Goal: Transaction & Acquisition: Purchase product/service

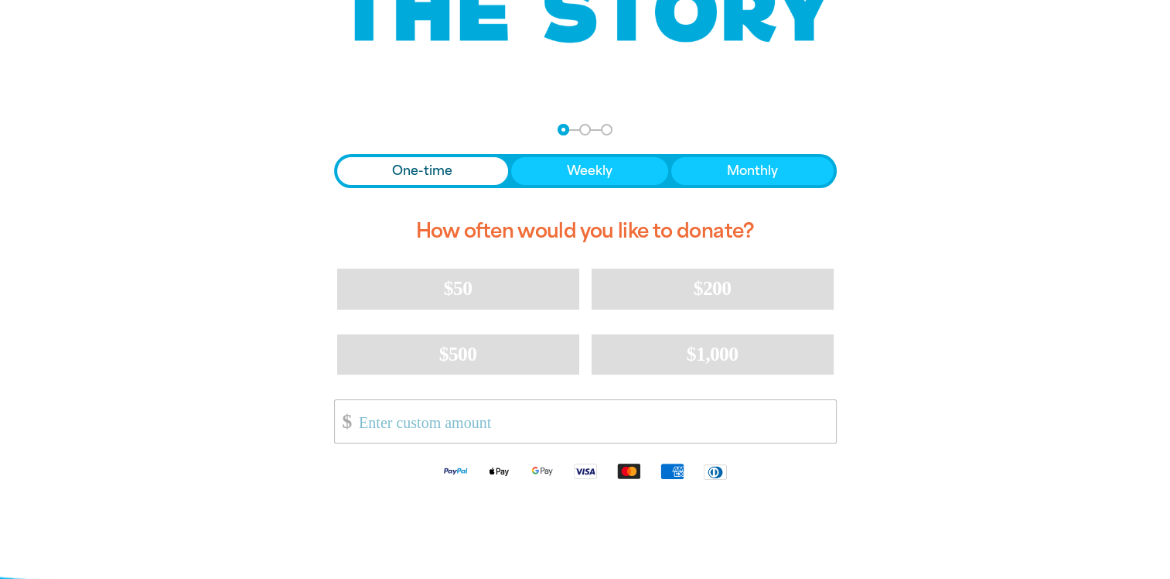
click at [420, 173] on span "One-time" at bounding box center [422, 171] width 60 height 19
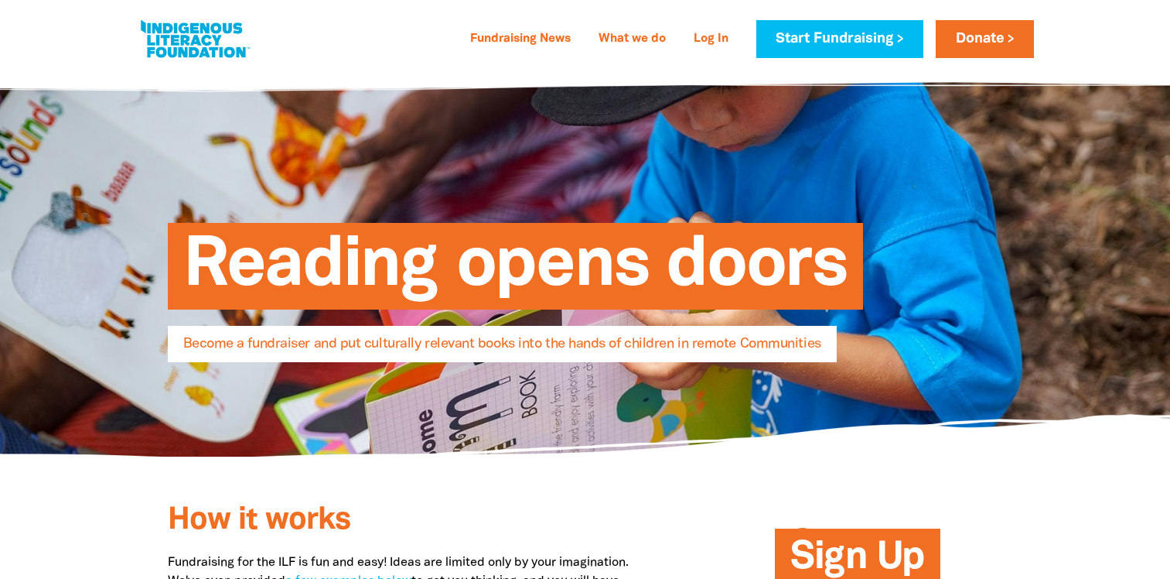
select select "AU"
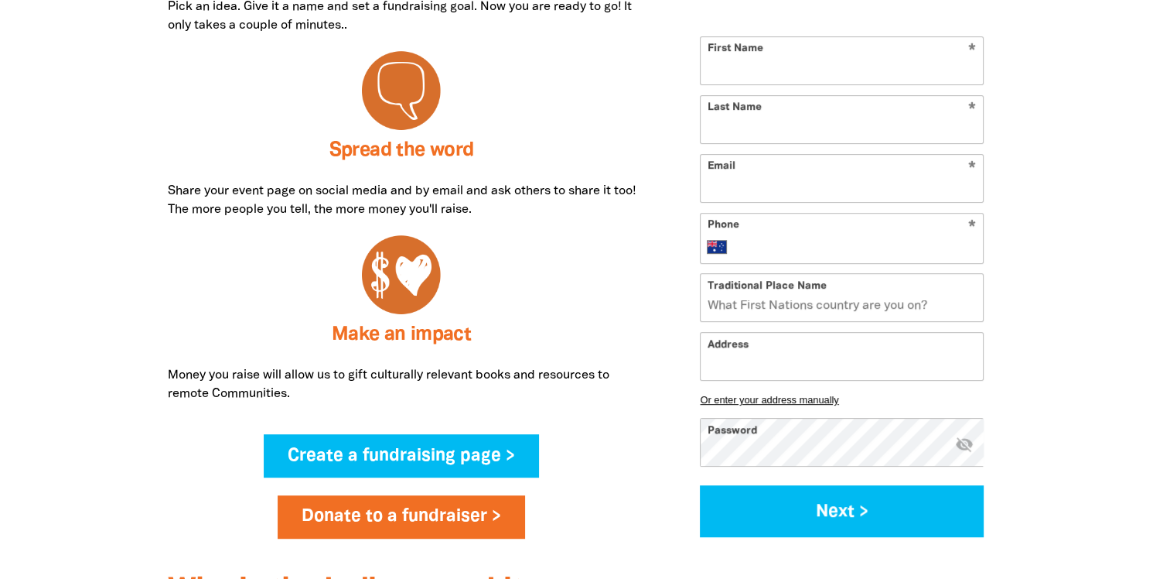
scroll to position [774, 0]
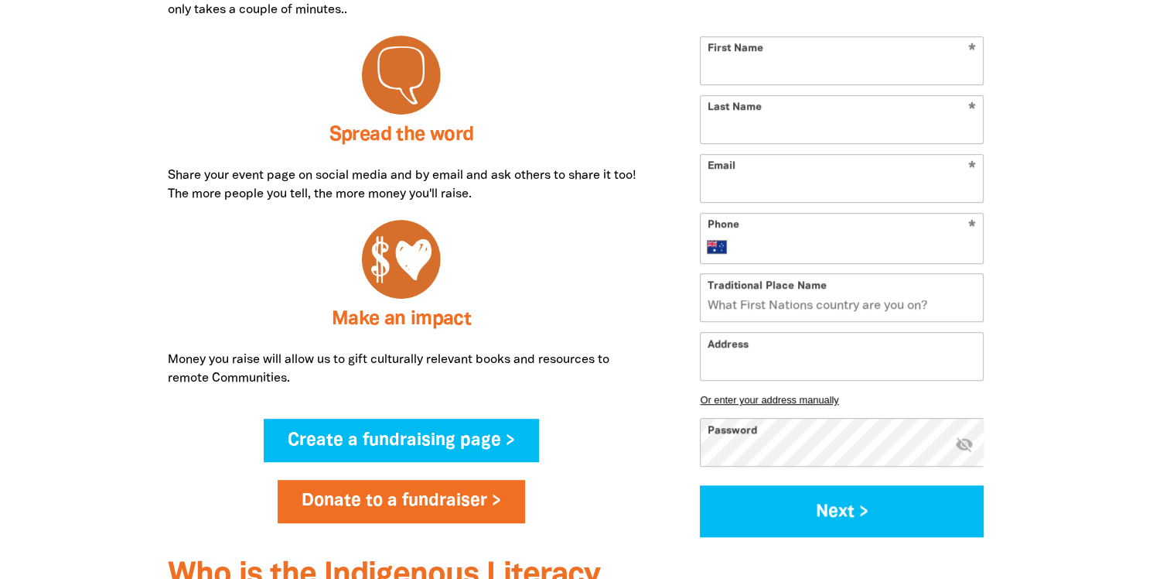
click at [862, 299] on input "Traditional Place Name" at bounding box center [842, 297] width 282 height 47
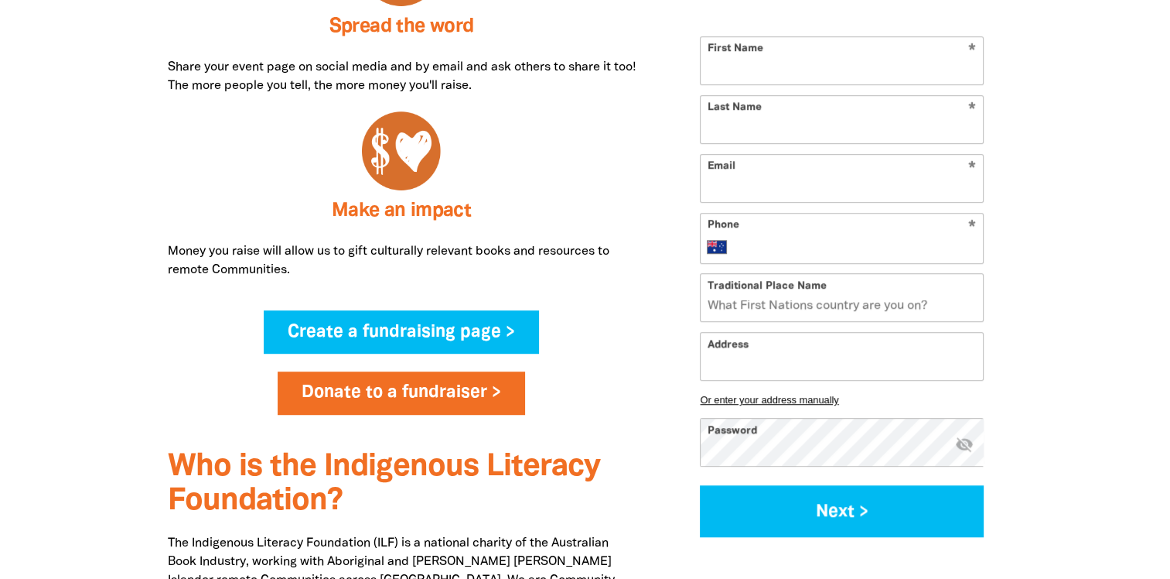
scroll to position [851, 0]
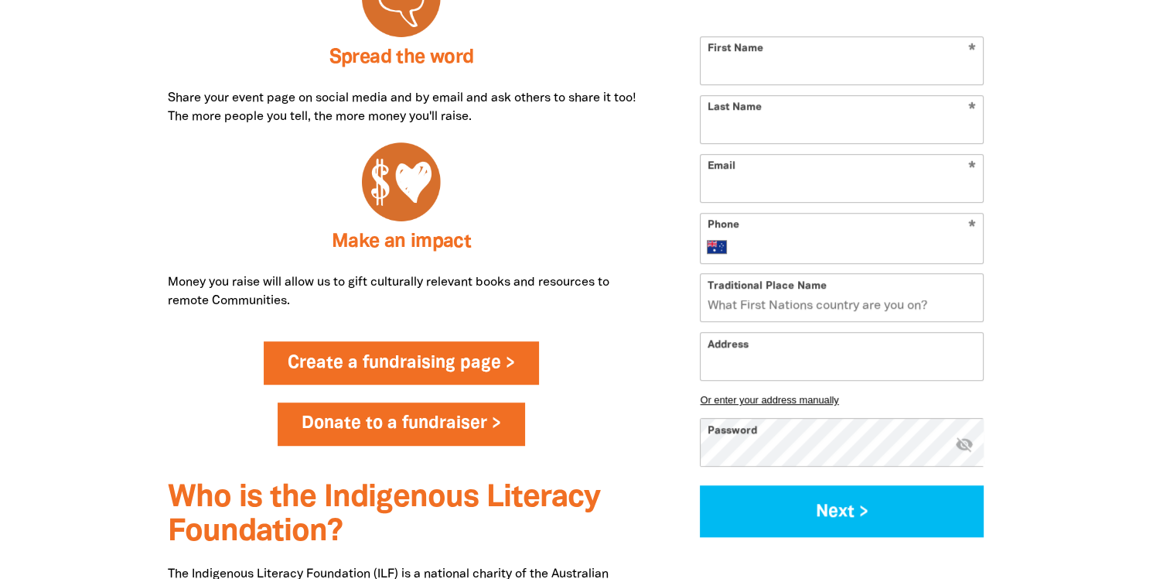
click at [449, 366] on link "Create a fundraising page >" at bounding box center [401, 362] width 275 height 43
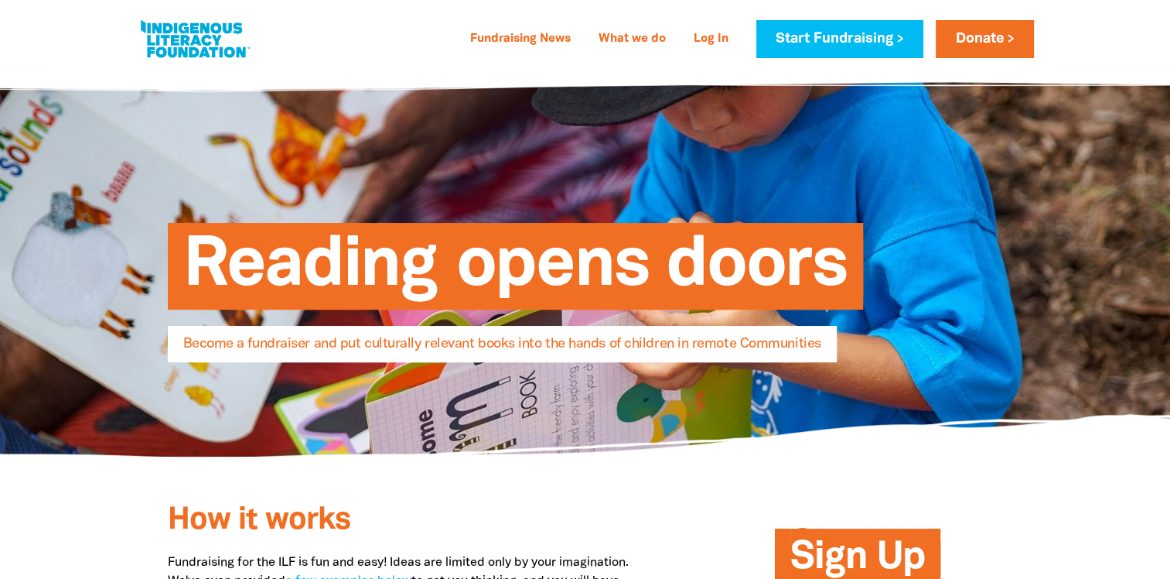
select select "AU"
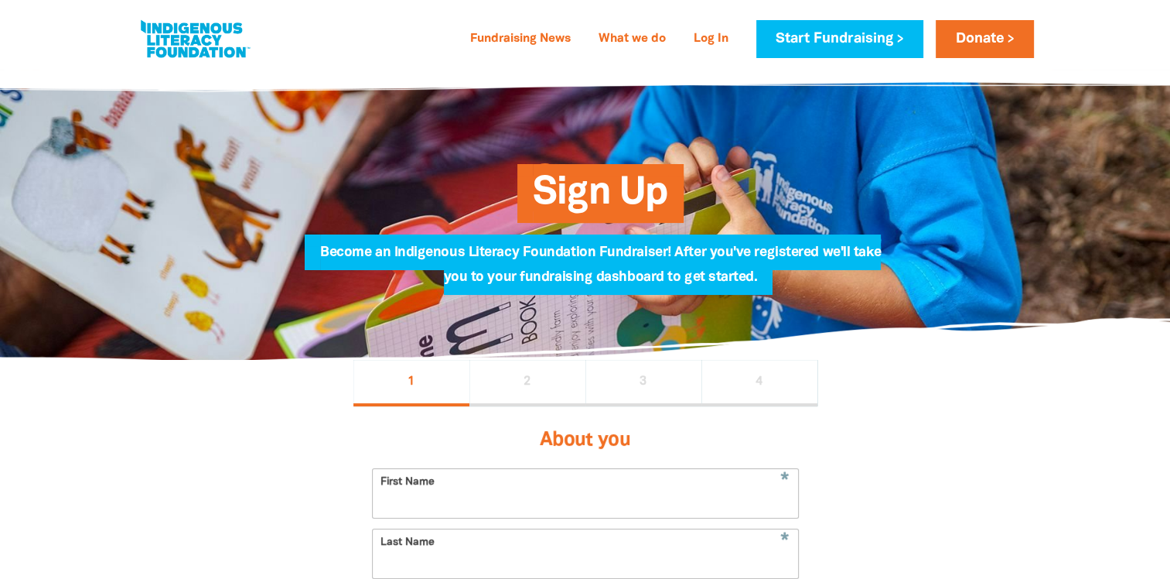
scroll to position [851, 0]
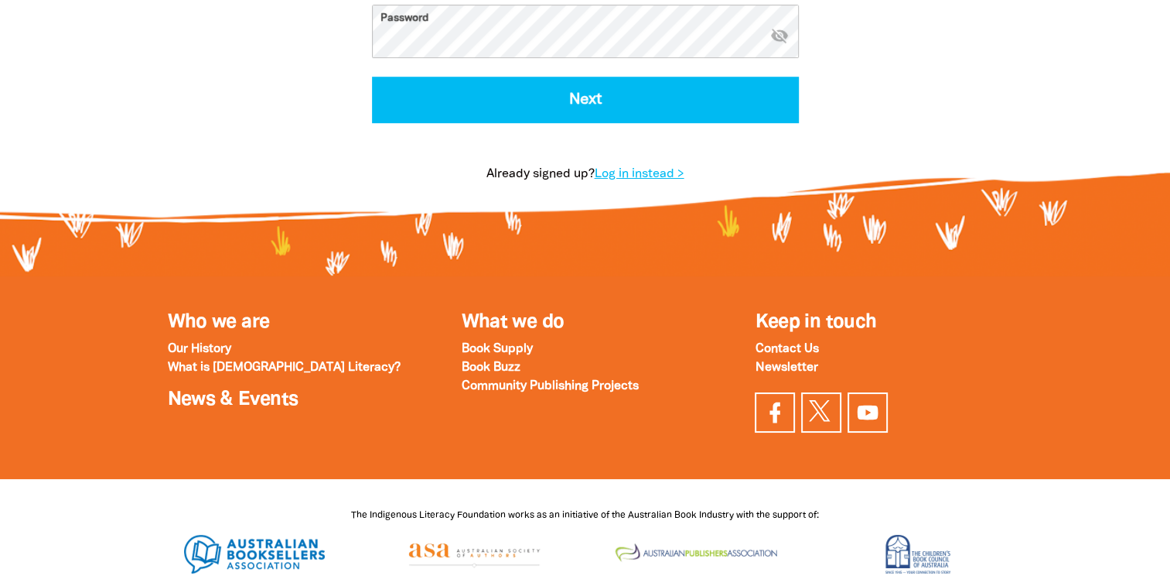
select select "AU"
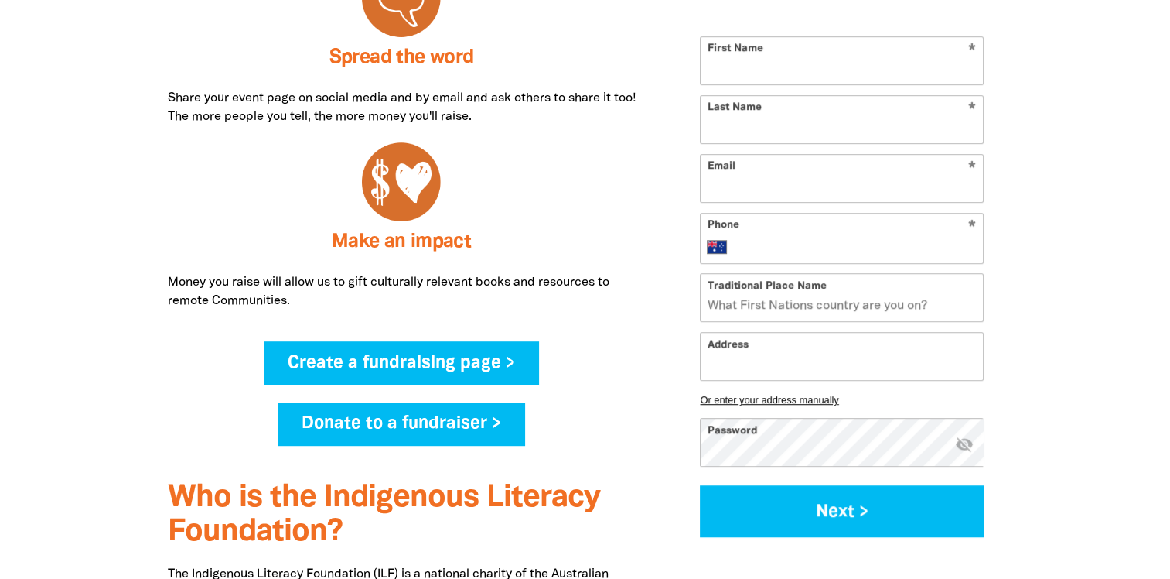
click at [356, 432] on link "Donate to a fundraiser >" at bounding box center [402, 423] width 248 height 43
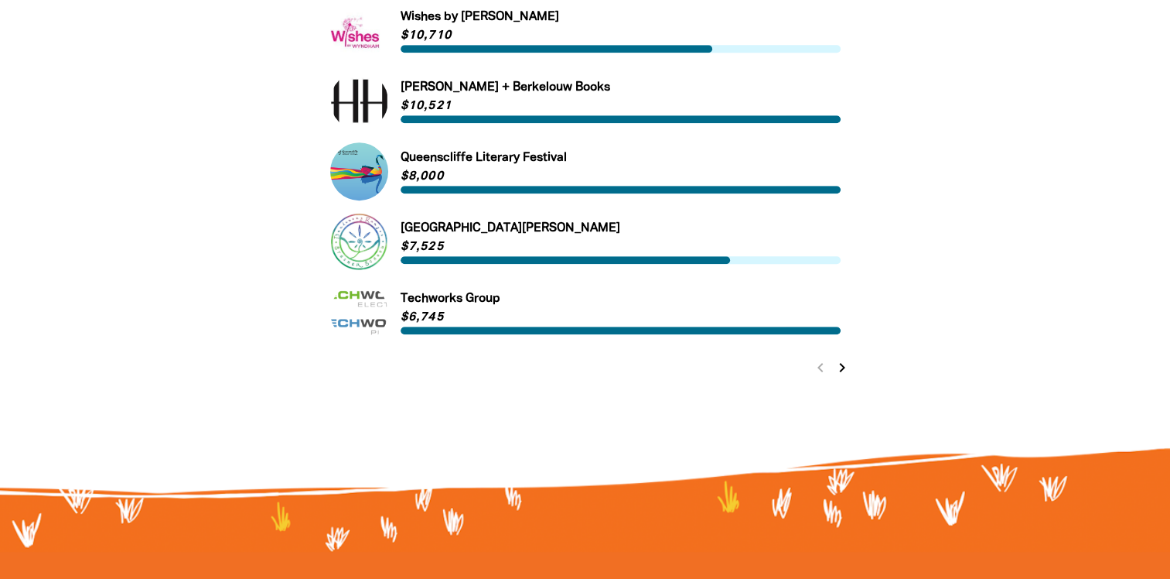
scroll to position [1006, 0]
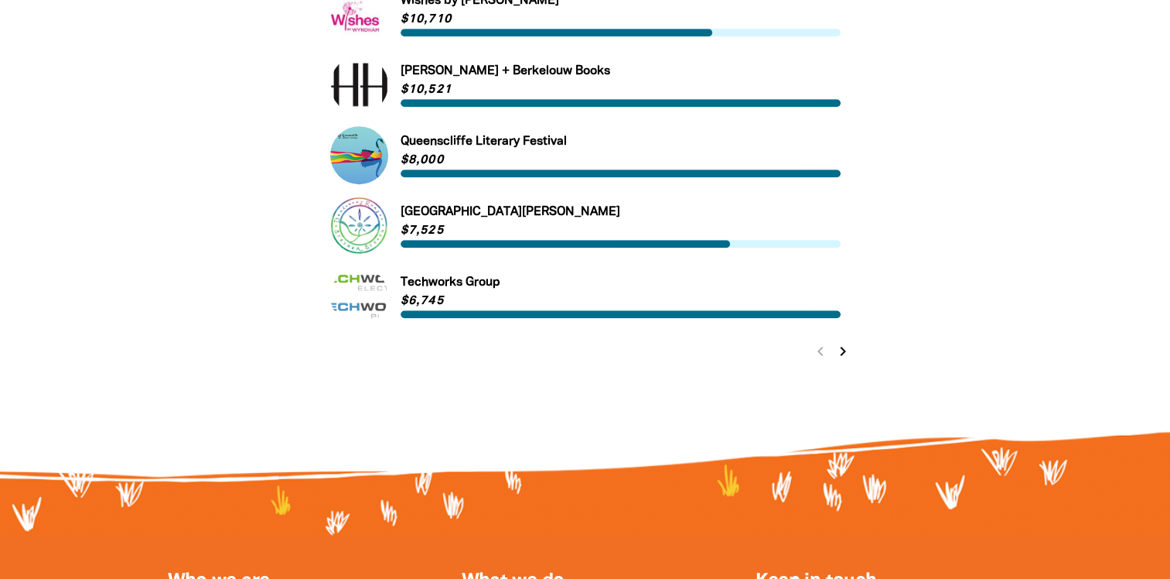
click at [838, 349] on icon "chevron_right" at bounding box center [843, 351] width 19 height 19
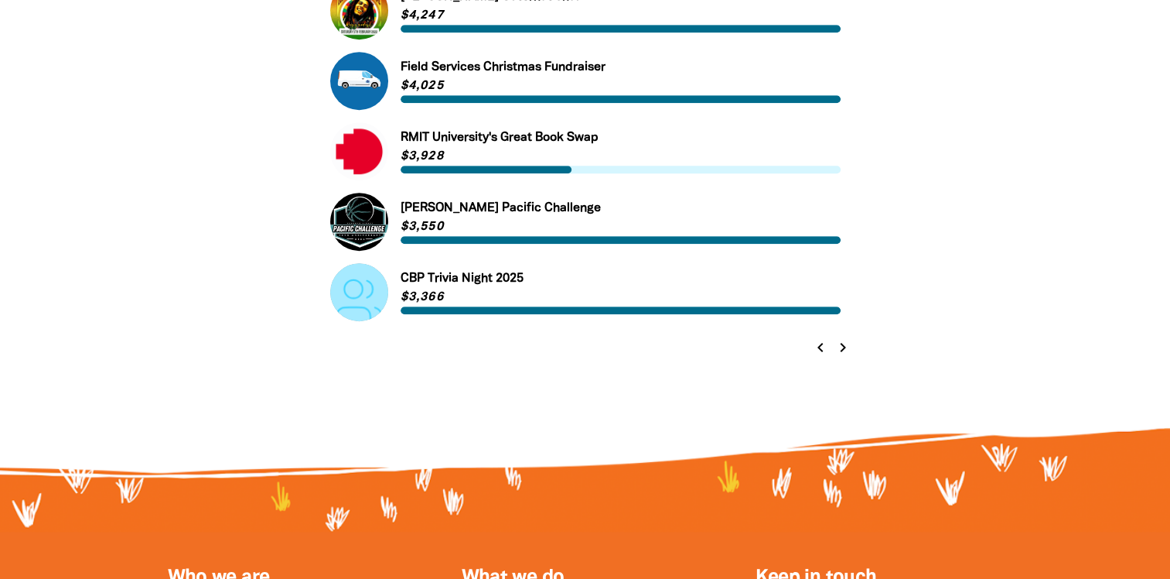
scroll to position [1012, 0]
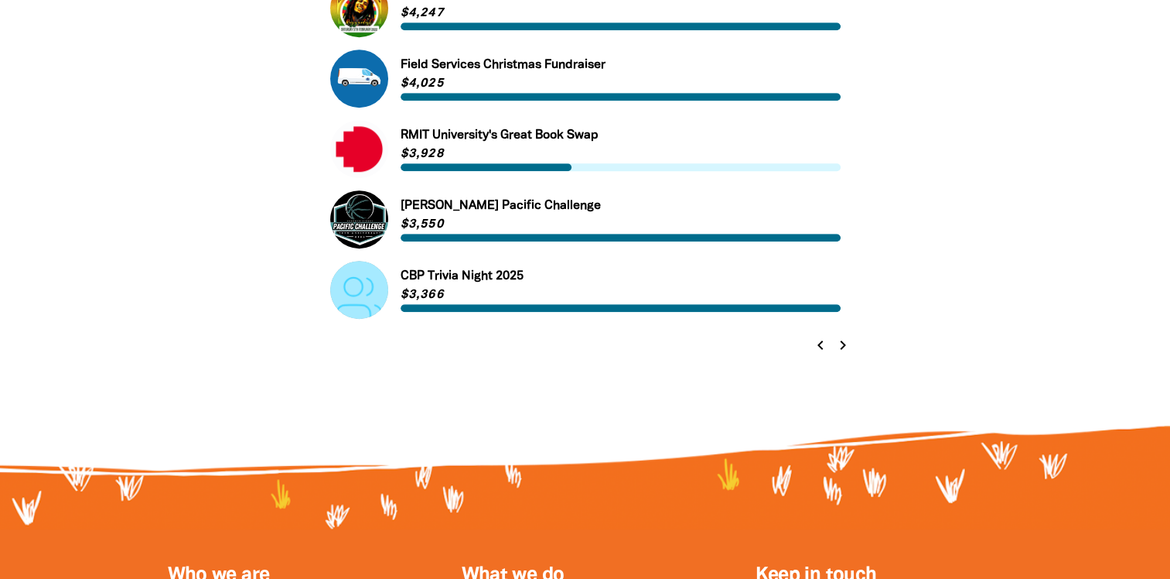
click at [845, 349] on icon "chevron_right" at bounding box center [843, 345] width 19 height 19
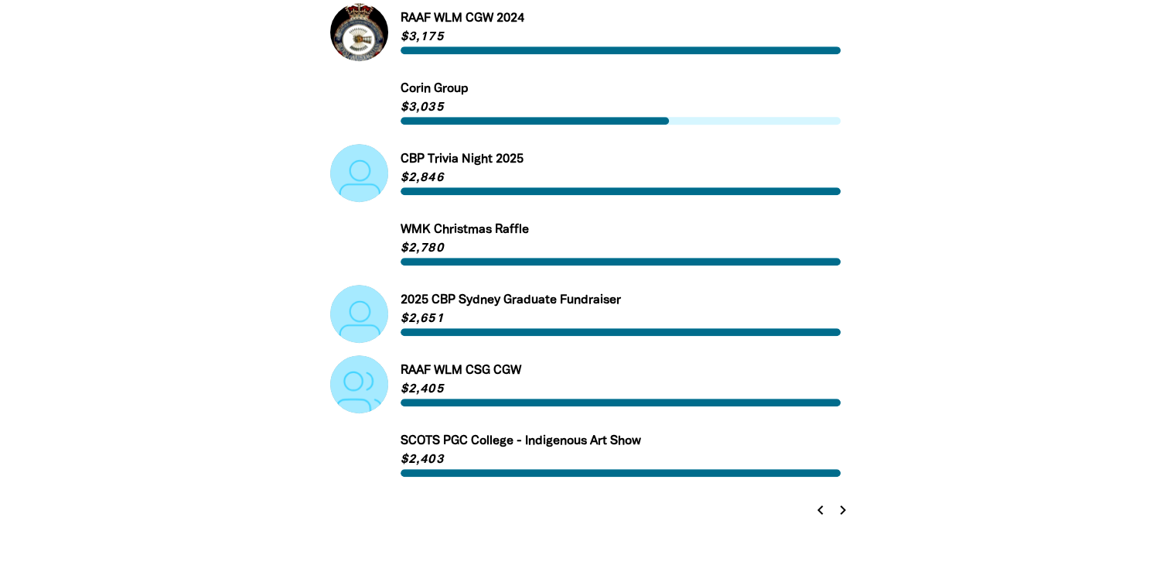
scroll to position [857, 0]
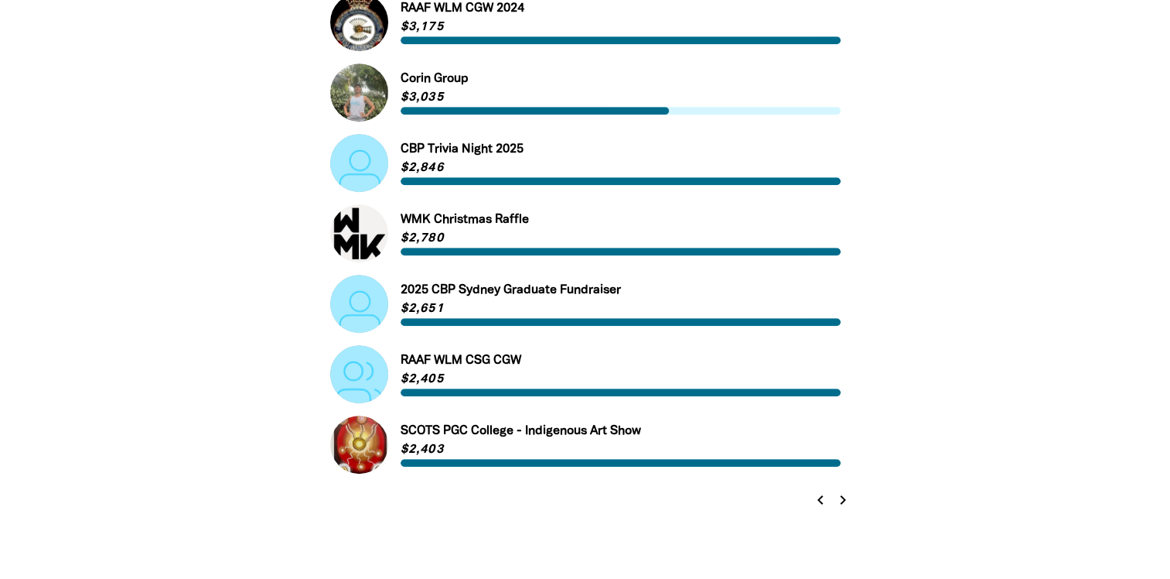
click at [836, 500] on icon "chevron_right" at bounding box center [843, 499] width 19 height 19
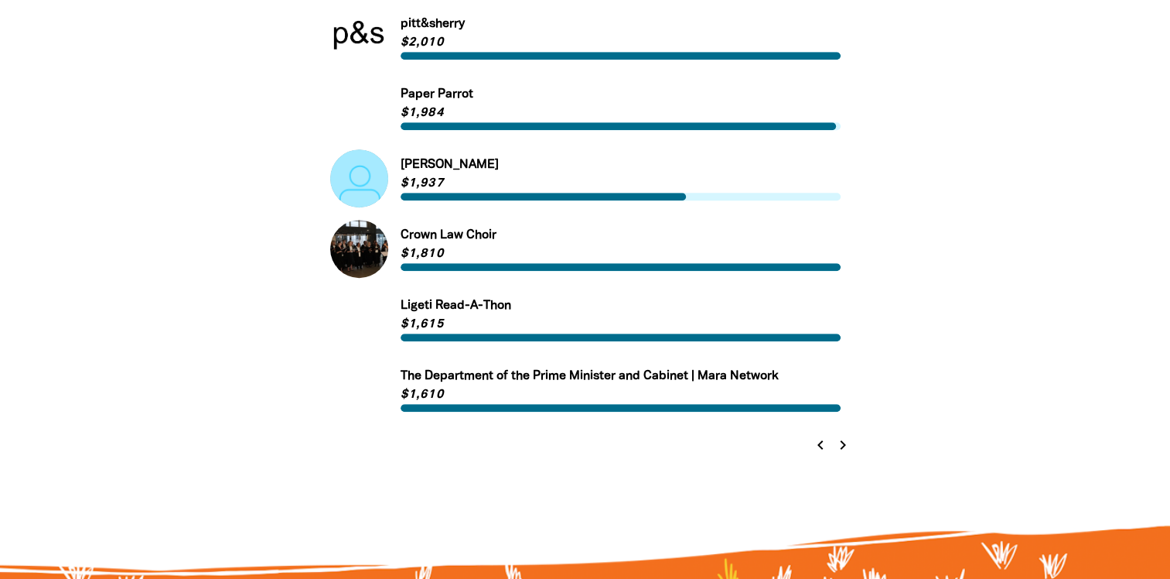
scroll to position [934, 0]
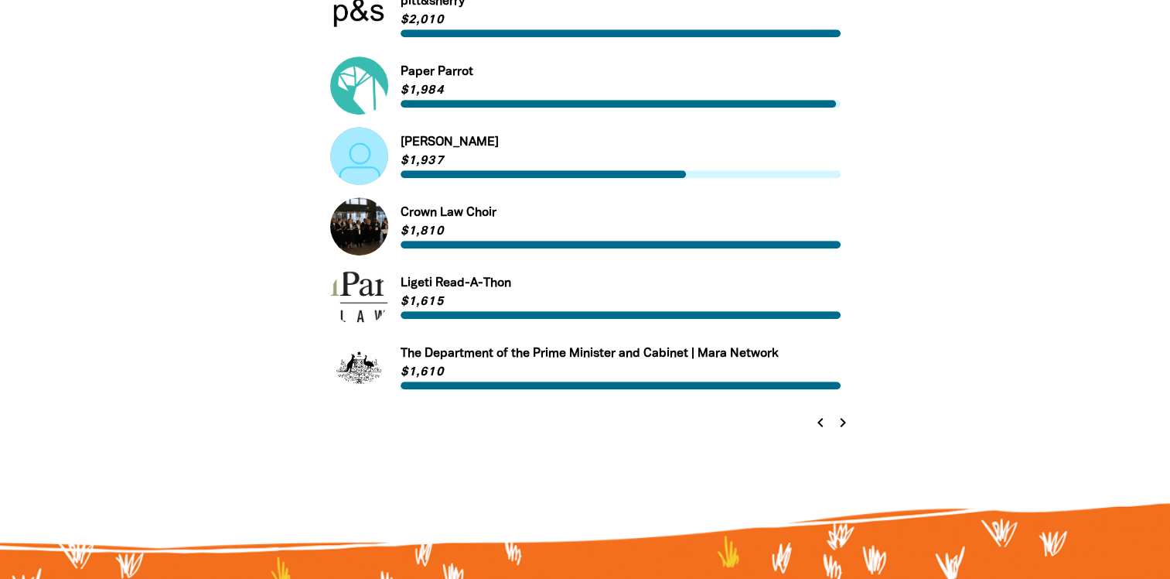
click at [845, 429] on icon "chevron_right" at bounding box center [843, 422] width 19 height 19
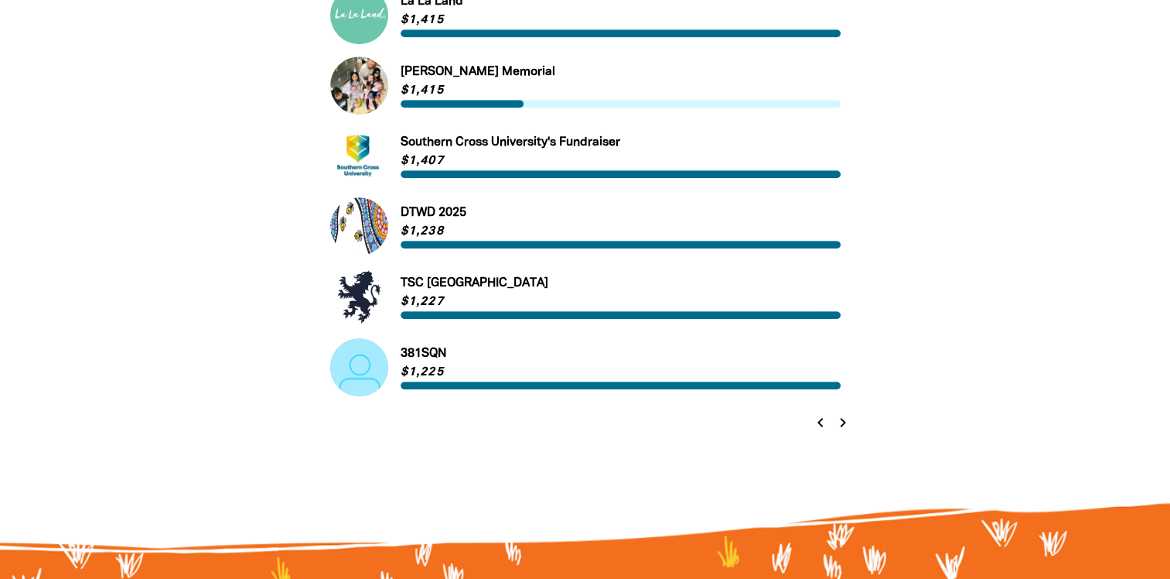
click at [842, 422] on icon "chevron_right" at bounding box center [843, 422] width 19 height 19
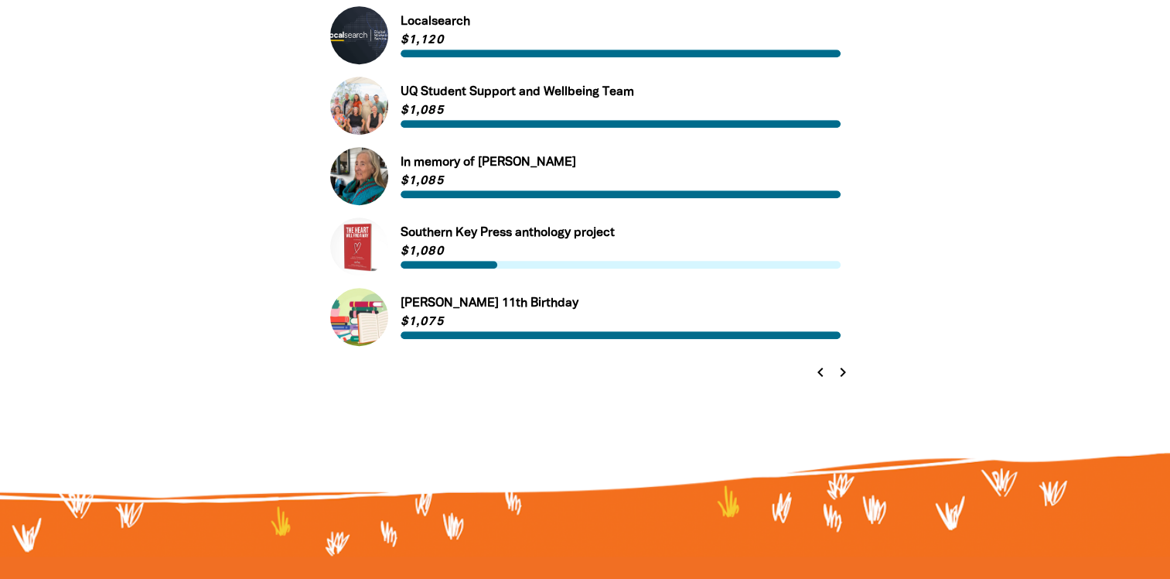
scroll to position [1012, 0]
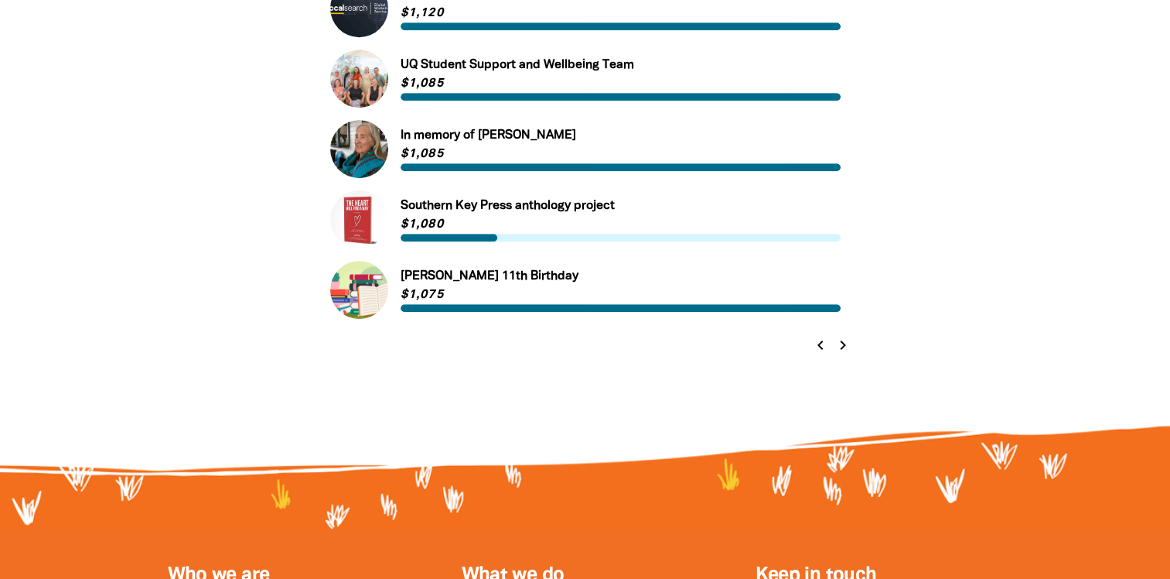
click at [842, 348] on icon "chevron_right" at bounding box center [843, 345] width 19 height 19
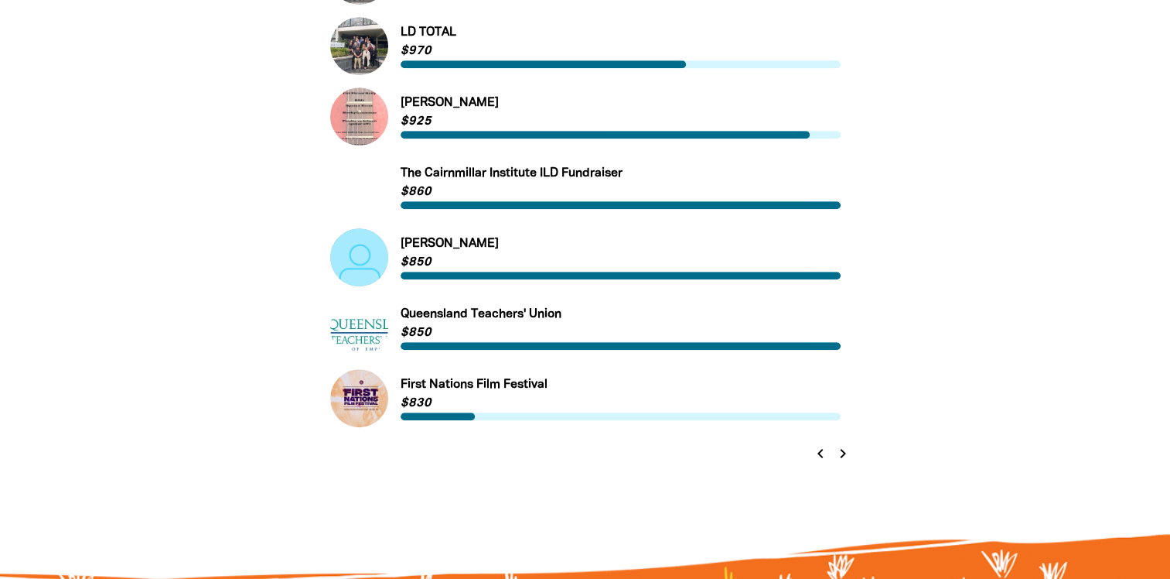
scroll to position [934, 0]
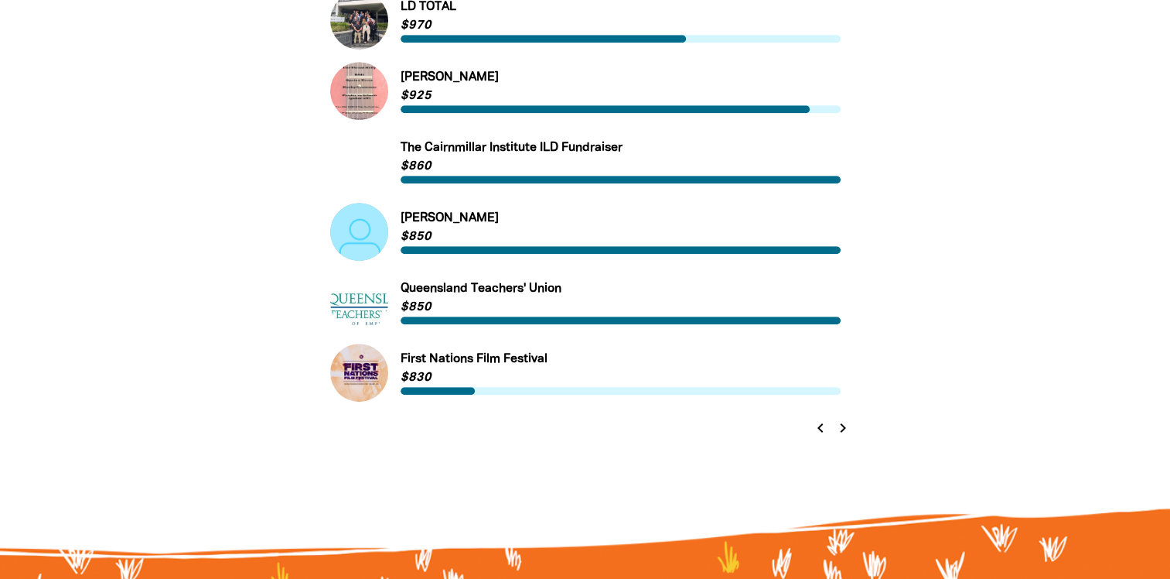
click at [842, 425] on icon "chevron_right" at bounding box center [843, 427] width 19 height 19
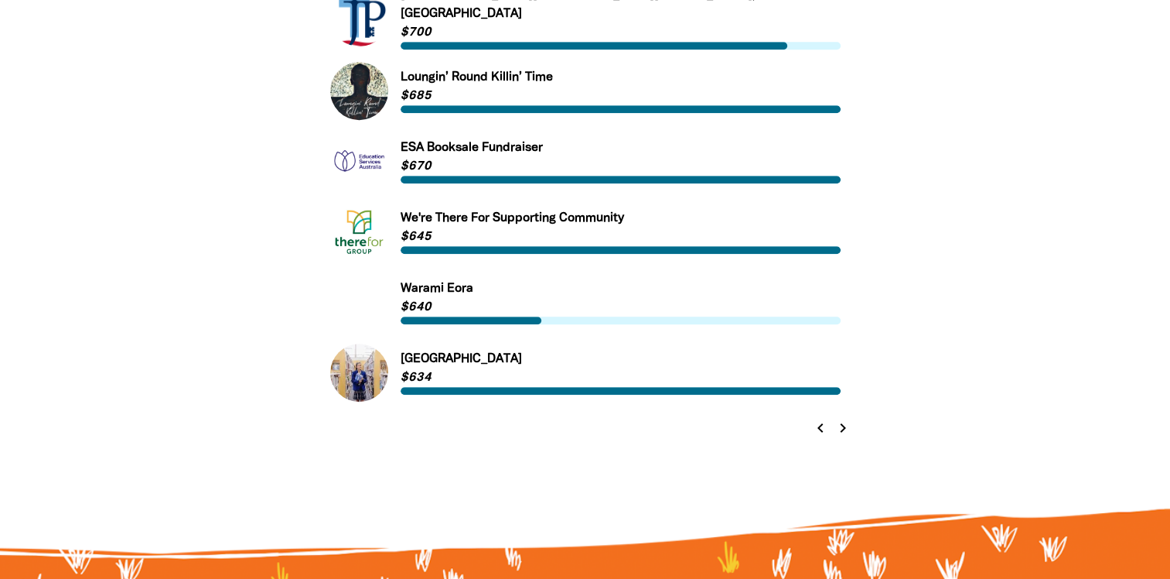
scroll to position [1012, 0]
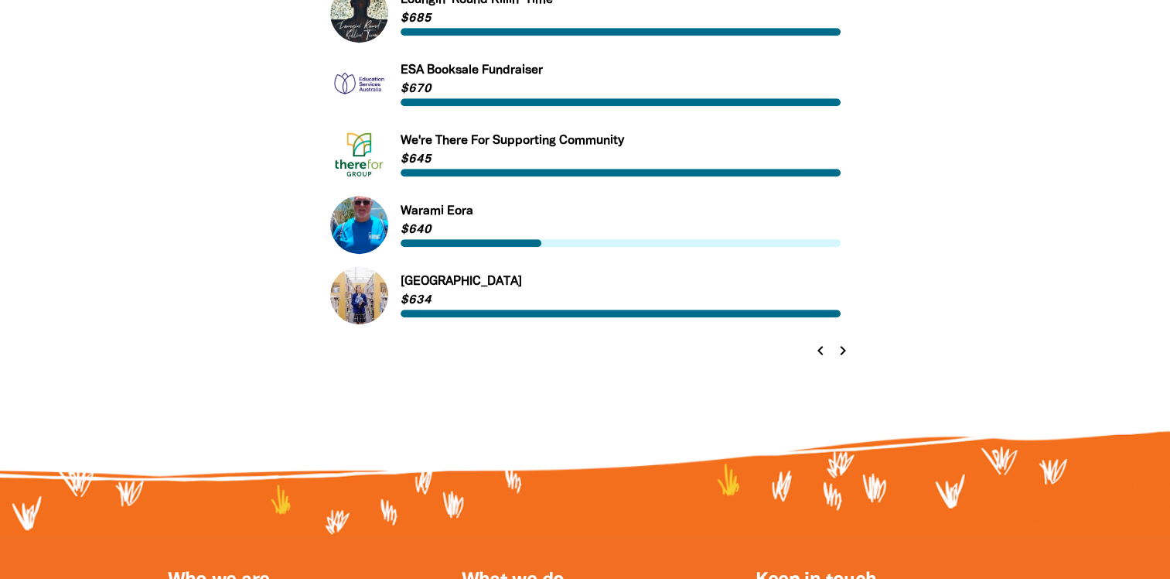
click at [841, 344] on icon "chevron_right" at bounding box center [843, 350] width 19 height 19
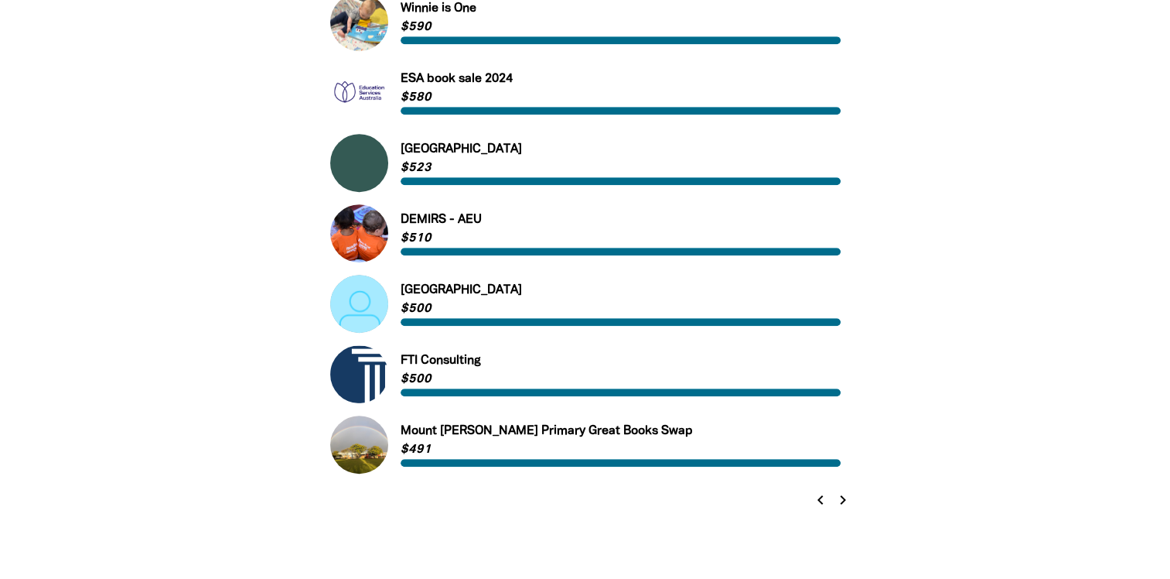
scroll to position [934, 0]
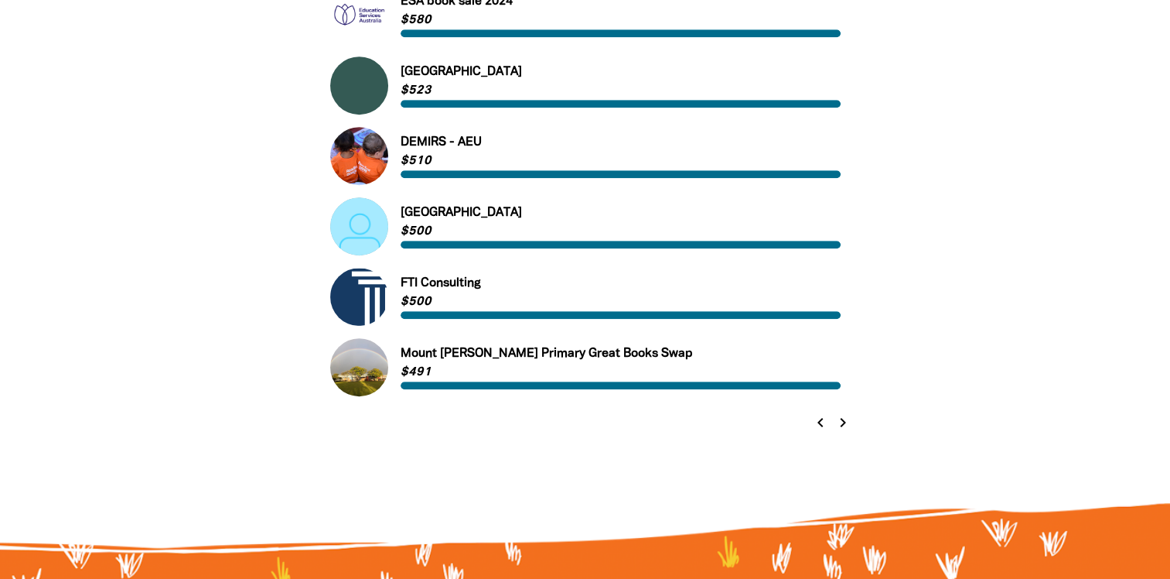
click at [848, 425] on icon "chevron_right" at bounding box center [843, 422] width 19 height 19
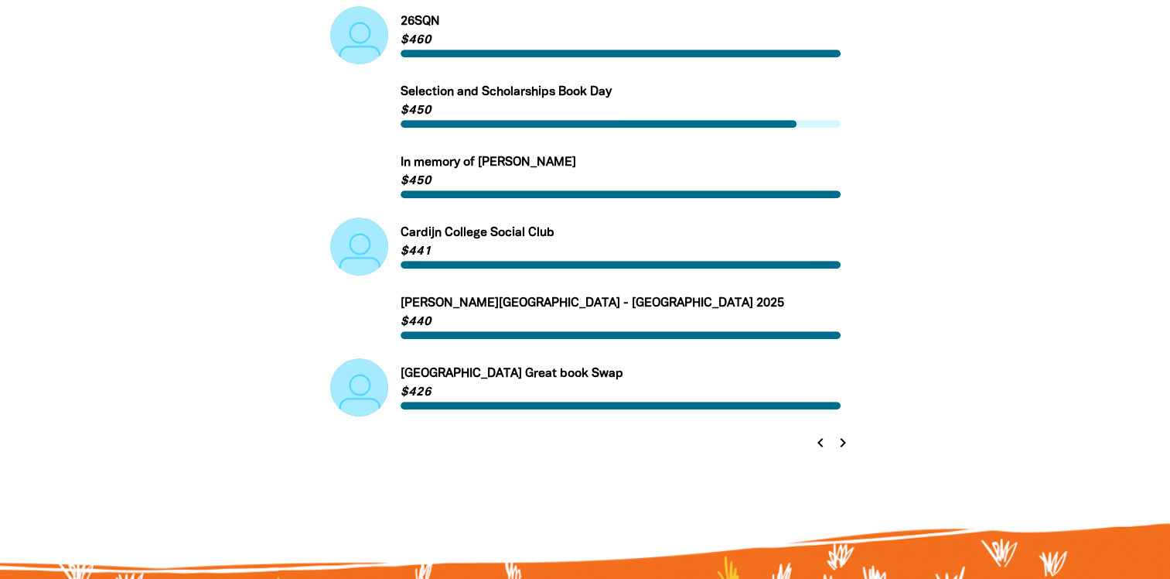
scroll to position [1012, 0]
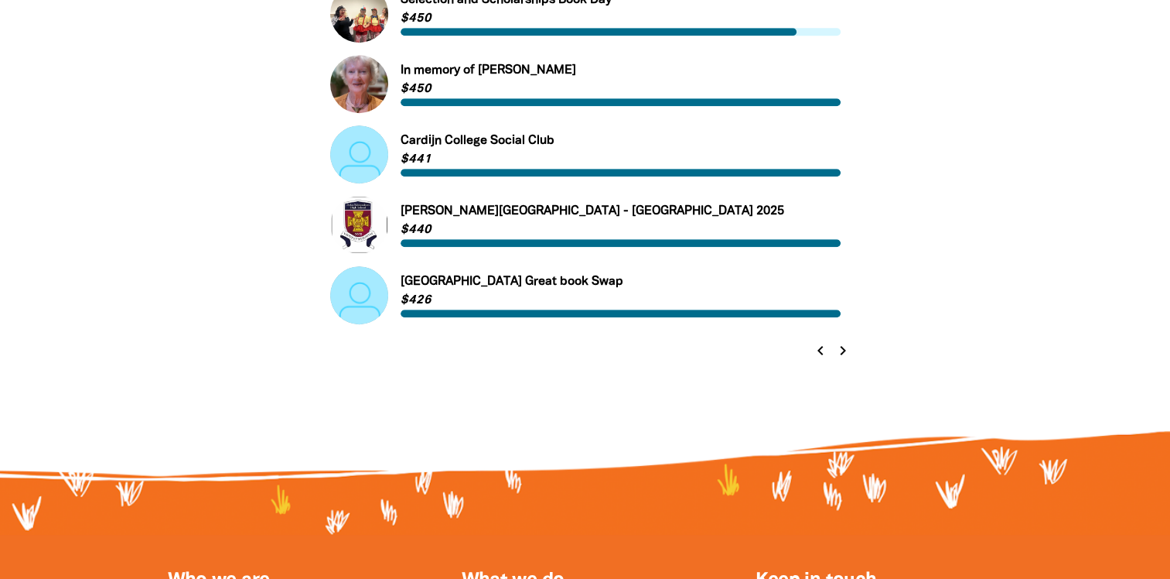
click at [839, 350] on icon "chevron_right" at bounding box center [843, 350] width 19 height 19
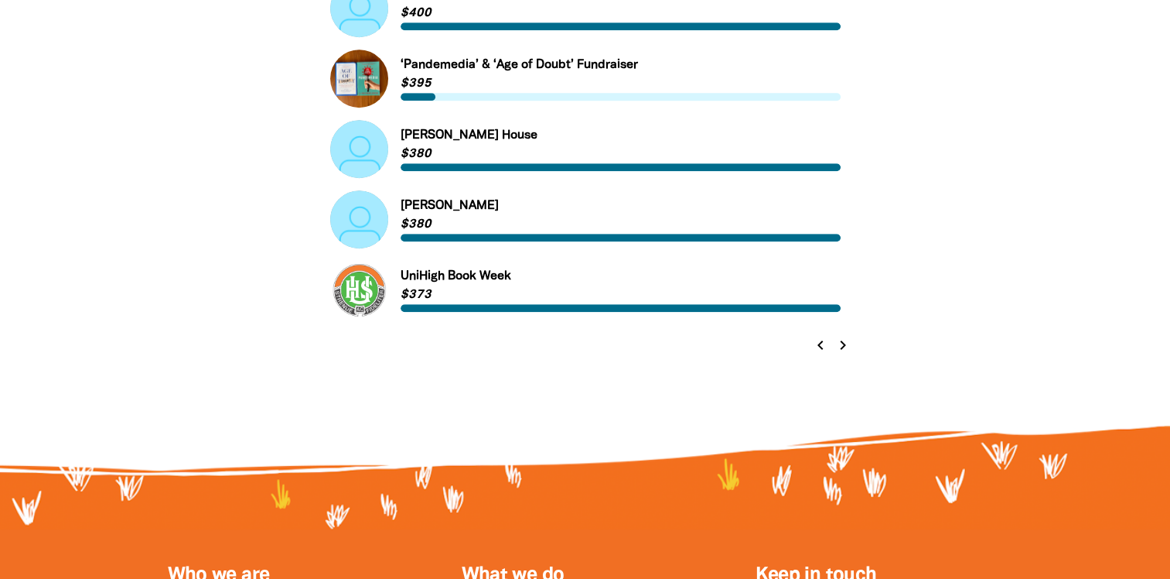
click at [845, 348] on icon "chevron_right" at bounding box center [843, 345] width 19 height 19
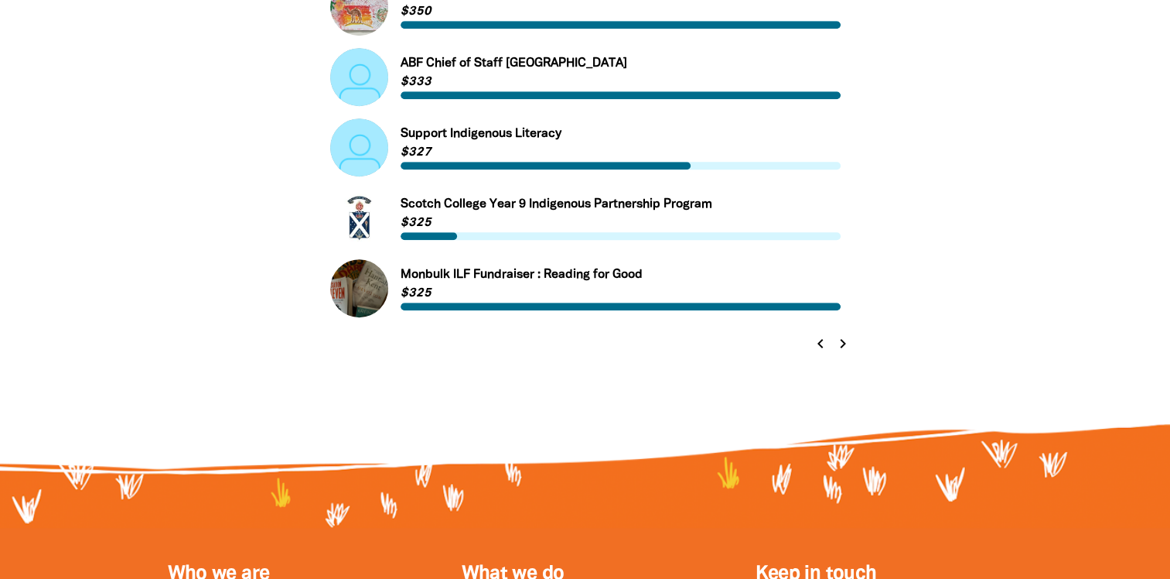
scroll to position [1089, 0]
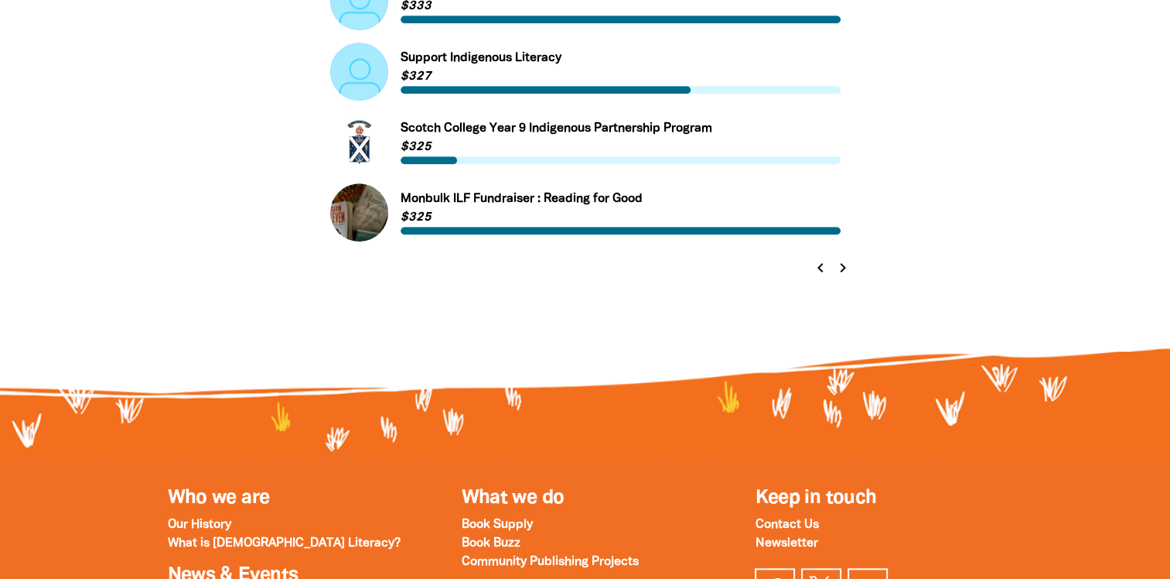
click at [841, 275] on icon "chevron_right" at bounding box center [843, 267] width 19 height 19
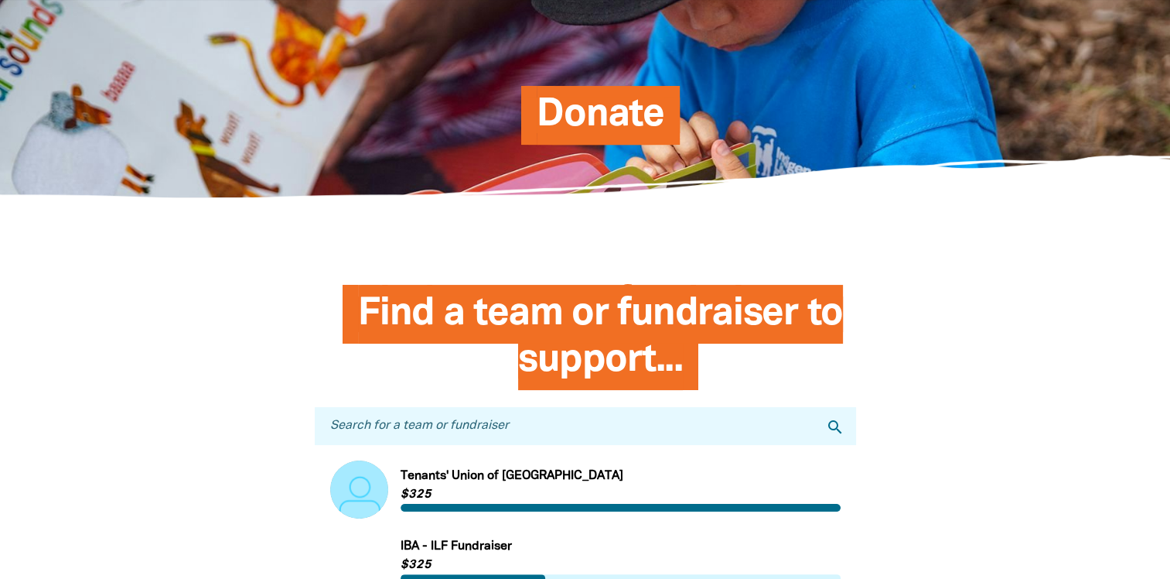
scroll to position [84, 0]
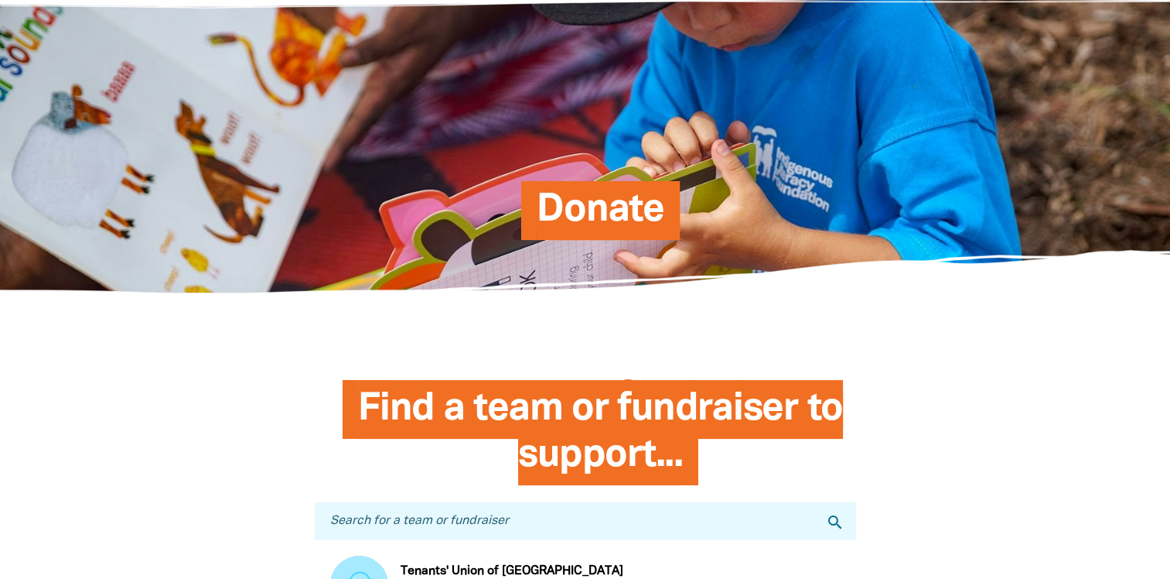
click at [448, 524] on input "Search for a team or fundraiser" at bounding box center [585, 521] width 541 height 38
type input "montessori"
click at [829, 531] on icon "search" at bounding box center [835, 522] width 19 height 19
click at [842, 525] on icon "search" at bounding box center [835, 522] width 19 height 19
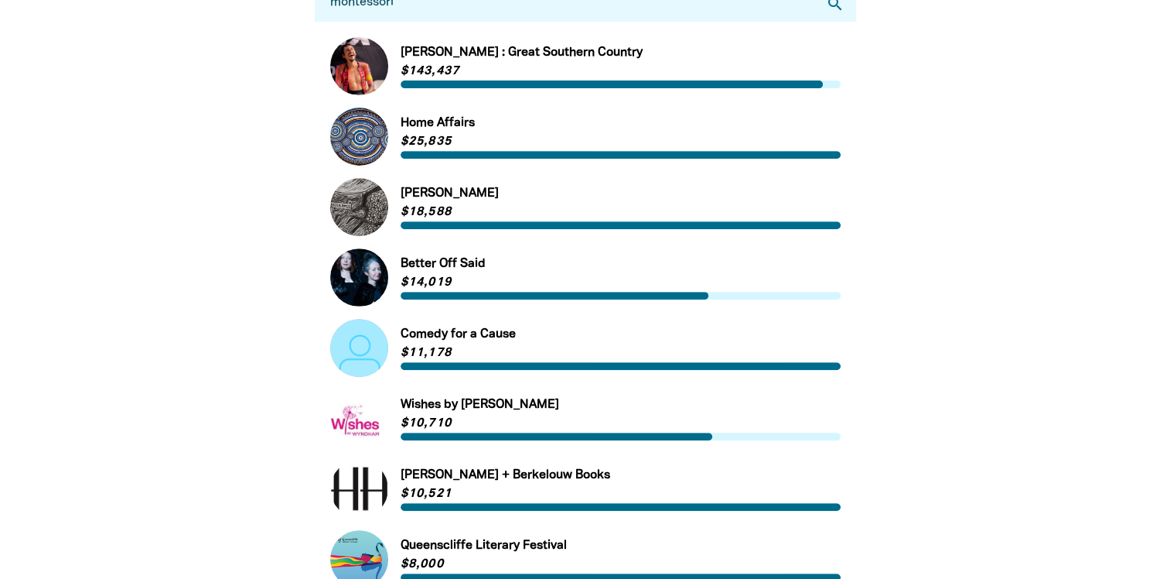
scroll to position [393, 0]
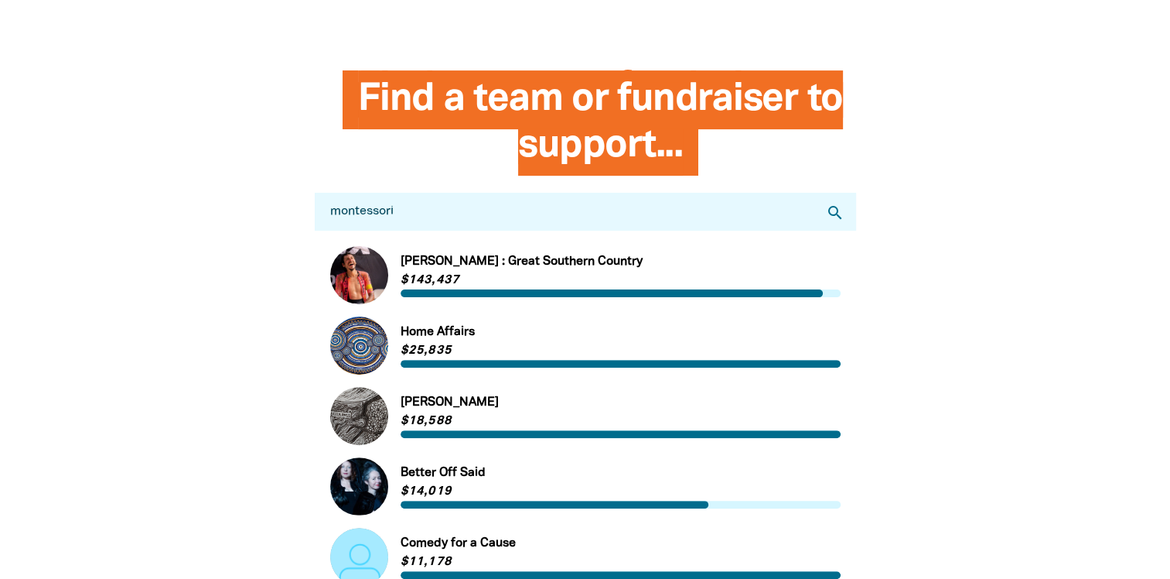
drag, startPoint x: 400, startPoint y: 209, endPoint x: 334, endPoint y: 225, distance: 67.7
click at [325, 226] on input "montessori" at bounding box center [585, 212] width 541 height 38
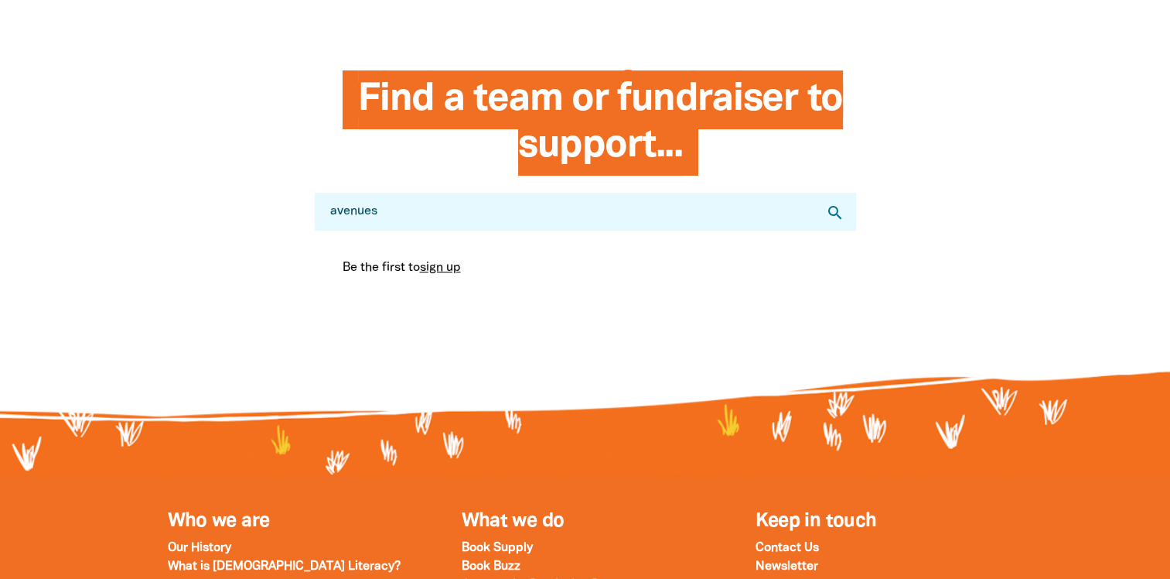
type input "avenues"
click at [443, 273] on link "sign up" at bounding box center [440, 267] width 41 height 11
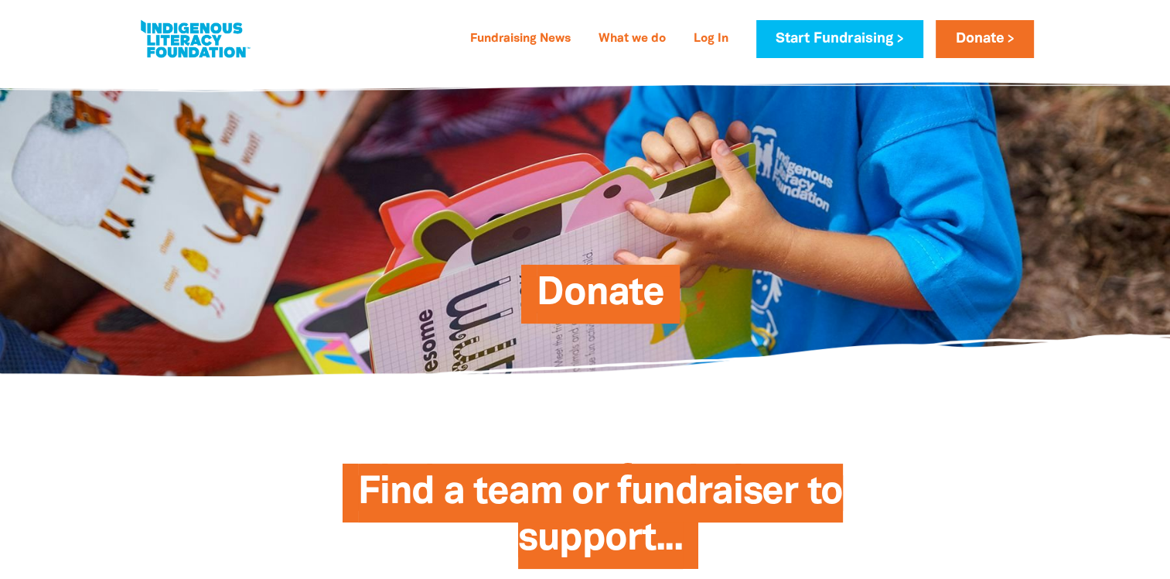
select select "AU"
